Goal: Check status

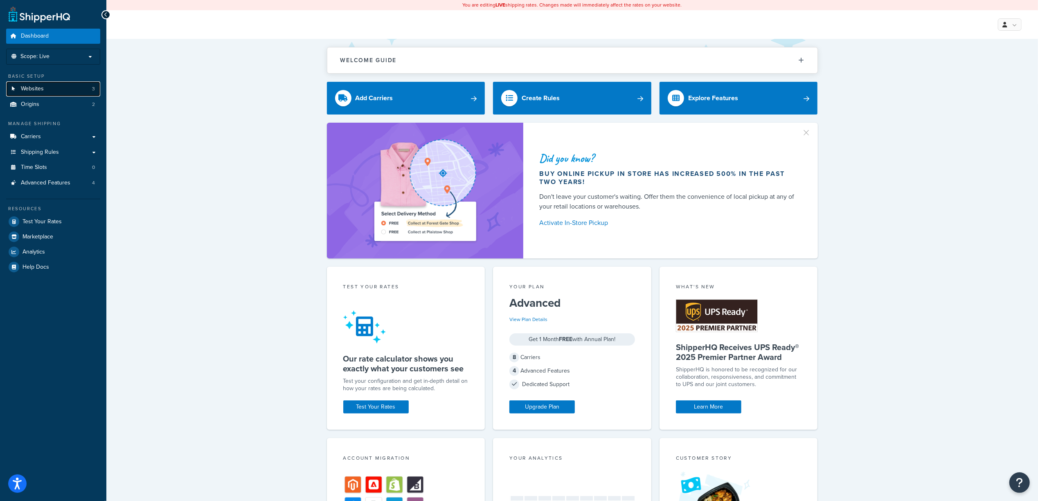
click at [26, 88] on span "Websites" at bounding box center [32, 89] width 23 height 7
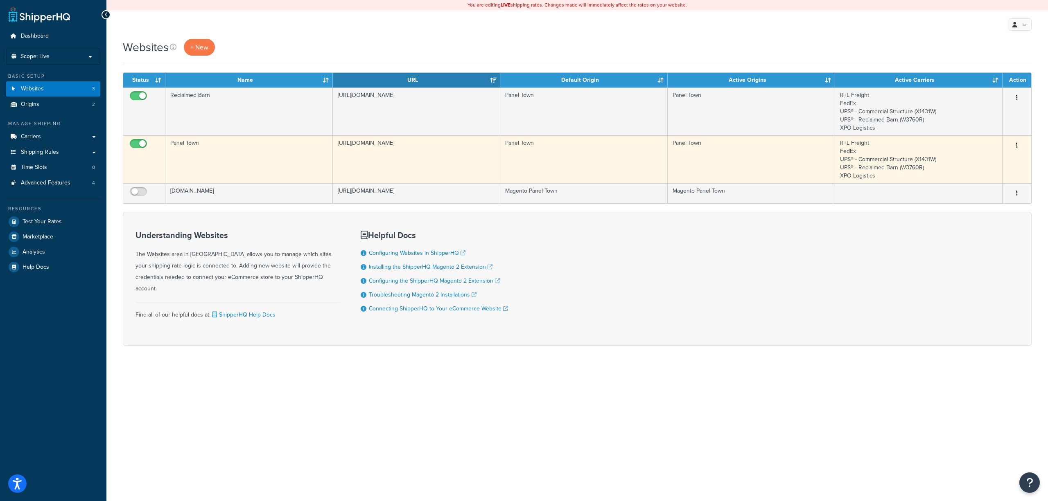
click at [214, 147] on td "Panel Town" at bounding box center [248, 159] width 167 height 48
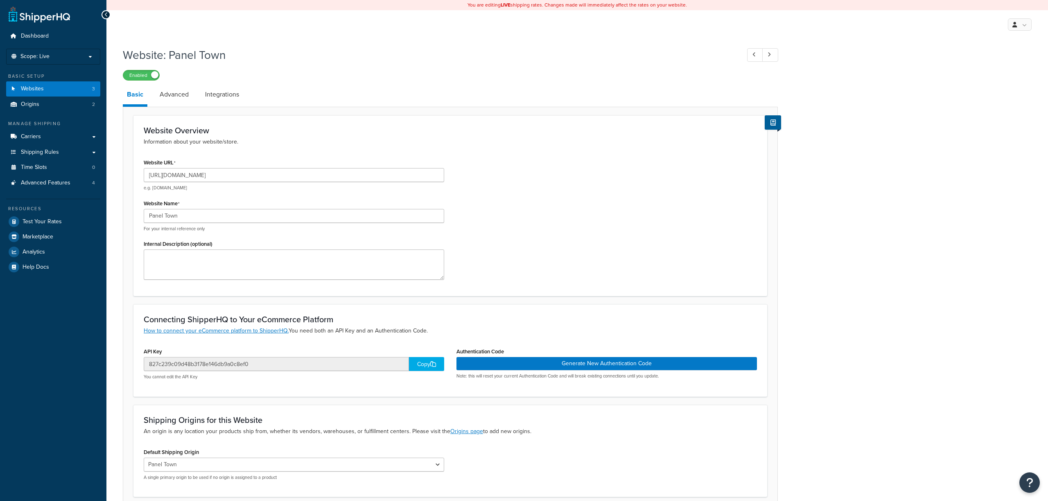
select select "36615"
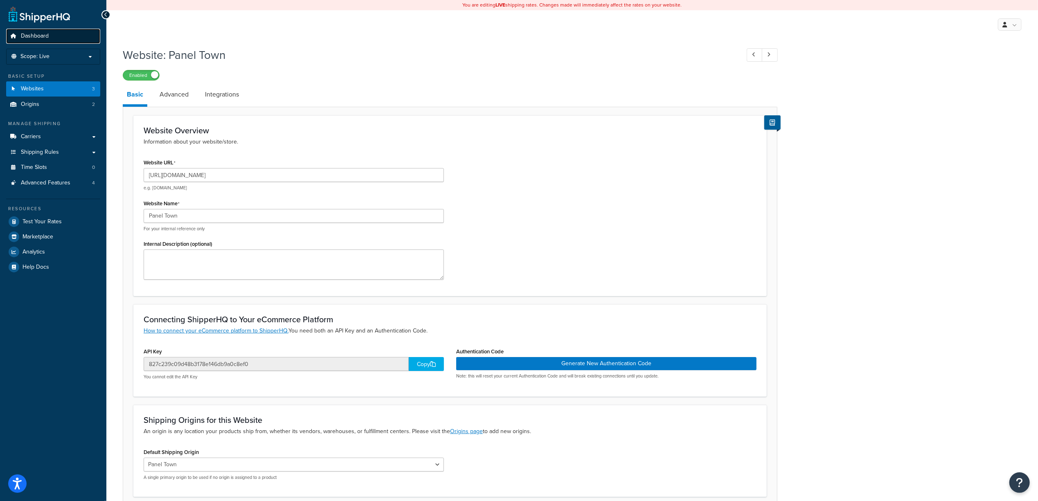
click at [50, 34] on link "Dashboard" at bounding box center [53, 36] width 94 height 15
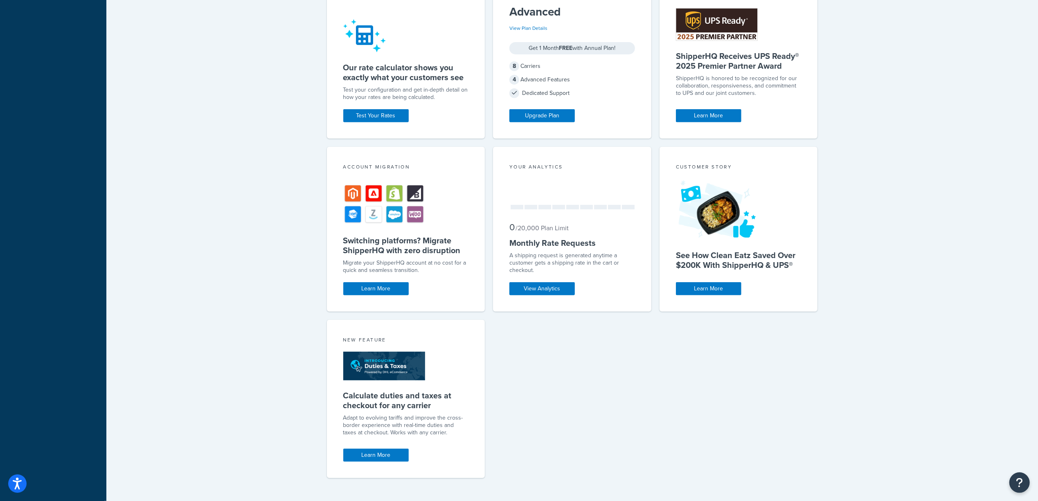
scroll to position [302, 0]
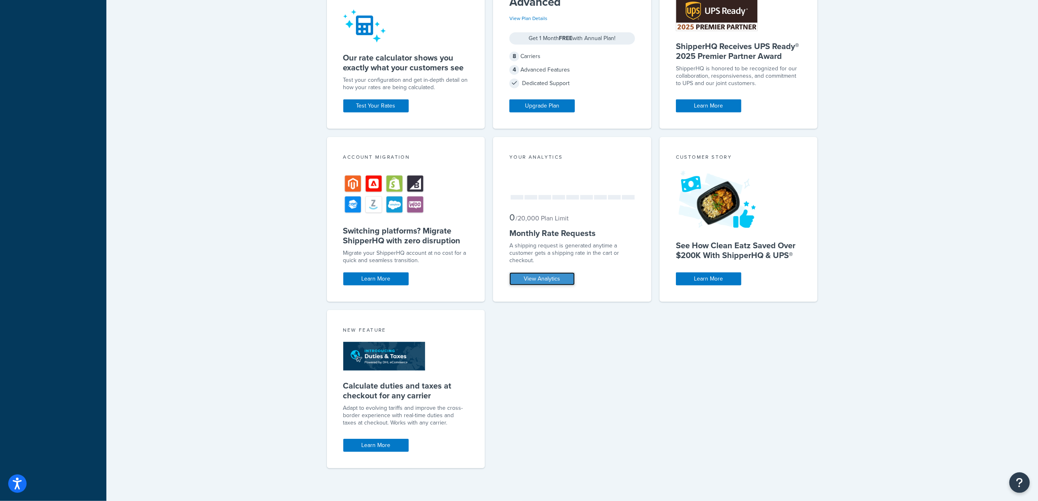
click at [550, 275] on link "View Analytics" at bounding box center [542, 279] width 65 height 13
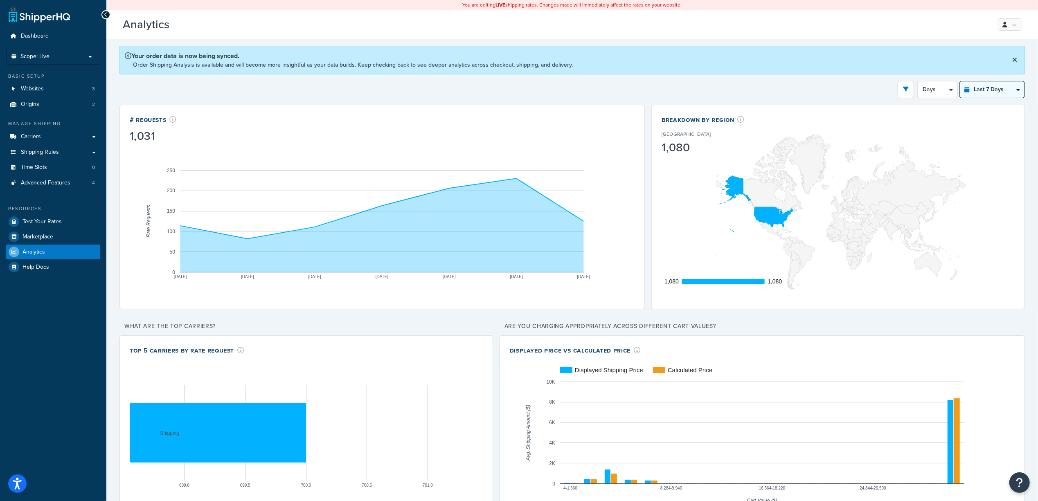
click at [981, 94] on select "Last 24 Hours Last 7 Days Last 30 Days Last 3 Months Last 6 Months Last 12 Mont…" at bounding box center [992, 89] width 65 height 16
select select "last_year"
click at [960, 81] on select "Last 24 Hours Last 7 Days Last 30 Days Last 3 Months Last 6 Months Last 12 Mont…" at bounding box center [992, 89] width 65 height 16
select select "1M"
